Goal: Task Accomplishment & Management: Use online tool/utility

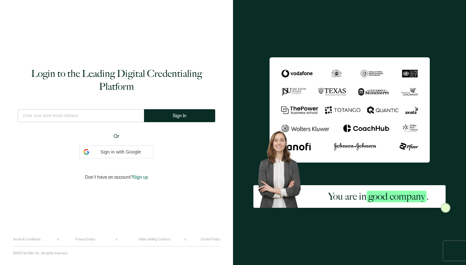
click at [107, 117] on input "text" at bounding box center [81, 115] width 126 height 13
click at [101, 113] on input "text" at bounding box center [81, 115] width 126 height 13
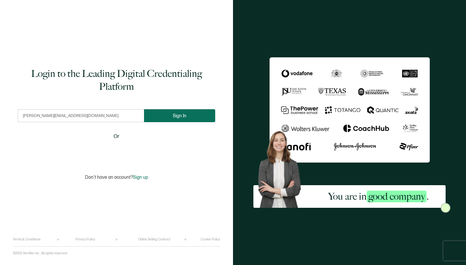
type input "[PERSON_NAME][EMAIL_ADDRESS][DOMAIN_NAME]"
click at [173, 116] on button "Sign In" at bounding box center [179, 115] width 71 height 13
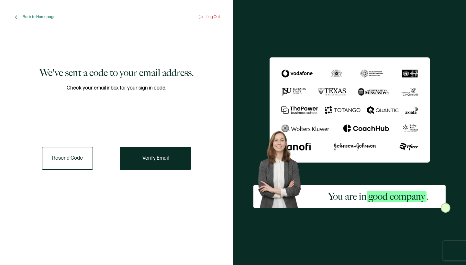
click at [57, 106] on input "number" at bounding box center [51, 110] width 19 height 13
type input "1"
type input "6"
type input "1"
type input "7"
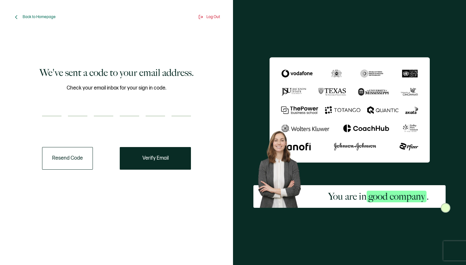
type input "2"
type input "6"
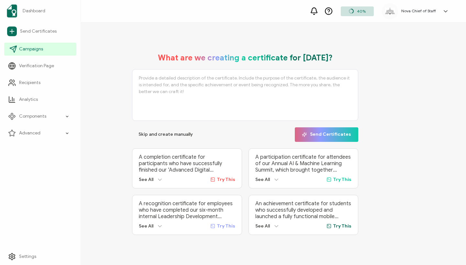
click at [16, 51] on icon at bounding box center [13, 49] width 8 height 8
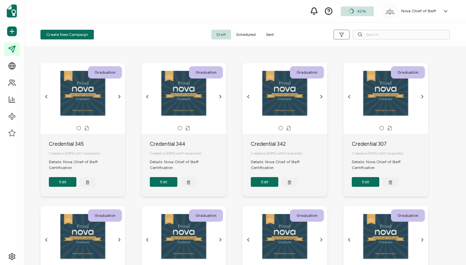
click at [269, 35] on span "Sent" at bounding box center [270, 35] width 18 height 10
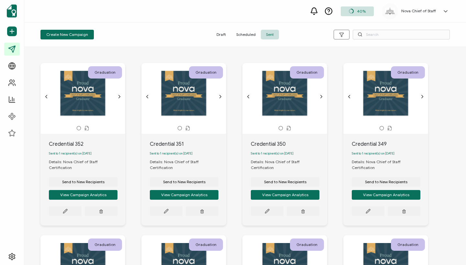
click at [312, 26] on div "Create New Campaign Draft Scheduled Sent" at bounding box center [245, 35] width 442 height 24
click at [96, 180] on span "Send to New Recipients" at bounding box center [83, 182] width 42 height 4
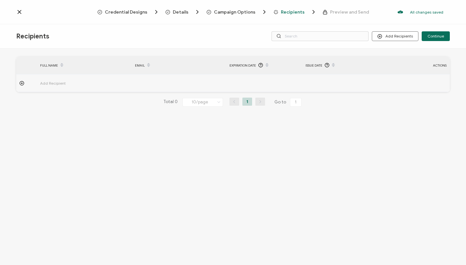
click at [47, 86] on span "Add Recipient" at bounding box center [70, 83] width 61 height 7
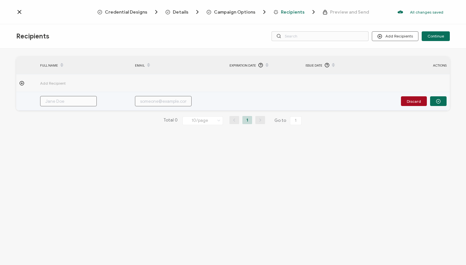
click at [64, 99] on input "text" at bounding box center [68, 101] width 57 height 10
paste input "[PERSON_NAME]"
type input "[PERSON_NAME]"
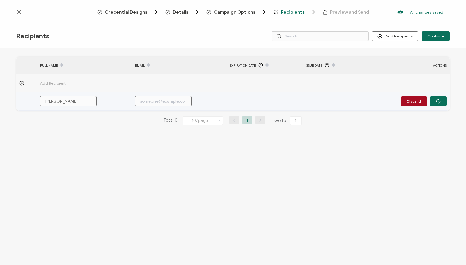
click at [149, 99] on input "text" at bounding box center [163, 101] width 57 height 10
paste input "[PERSON_NAME][EMAIL_ADDRESS][PERSON_NAME][DOMAIN_NAME]"
type input "[PERSON_NAME][EMAIL_ADDRESS][PERSON_NAME][DOMAIN_NAME]"
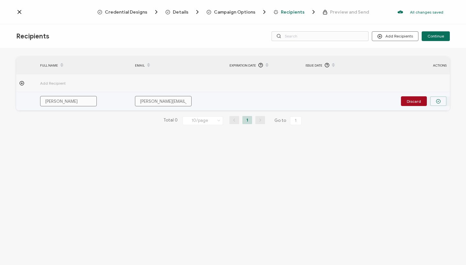
click at [440, 100] on icon "button" at bounding box center [438, 101] width 5 height 5
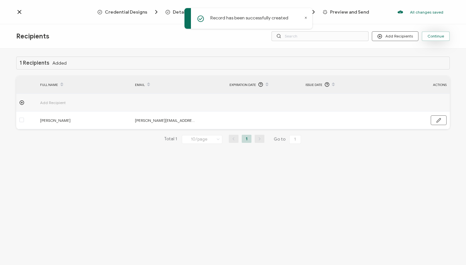
click at [441, 33] on button "Continue" at bounding box center [436, 36] width 28 height 10
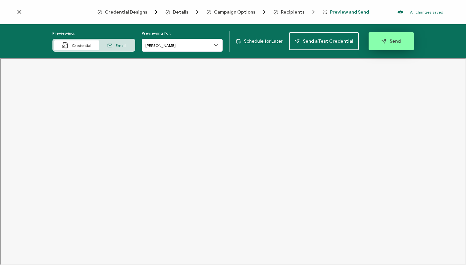
click at [388, 39] on span "Send" at bounding box center [391, 41] width 19 height 5
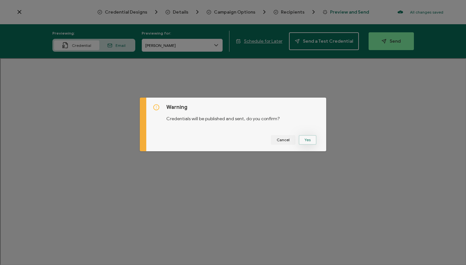
click at [308, 142] on button "Yes" at bounding box center [308, 140] width 18 height 10
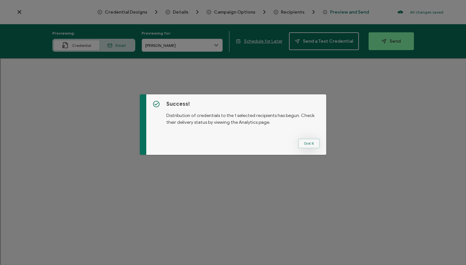
click at [304, 145] on button "Got It" at bounding box center [309, 144] width 22 height 10
